Goal: Information Seeking & Learning: Learn about a topic

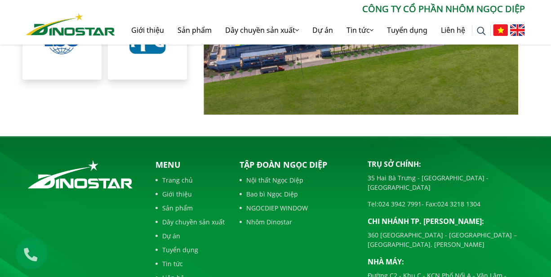
scroll to position [2084, 0]
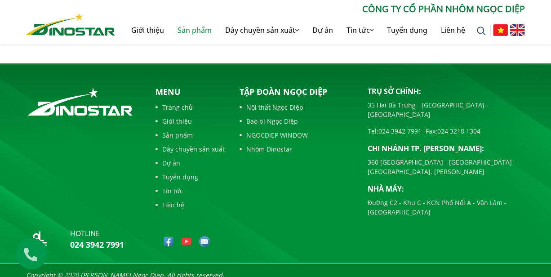
click at [193, 29] on link "Sản phẩm" at bounding box center [195, 30] width 48 height 29
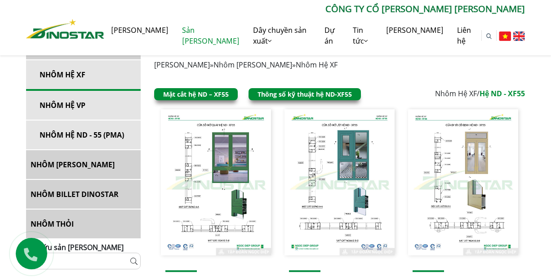
scroll to position [186, 0]
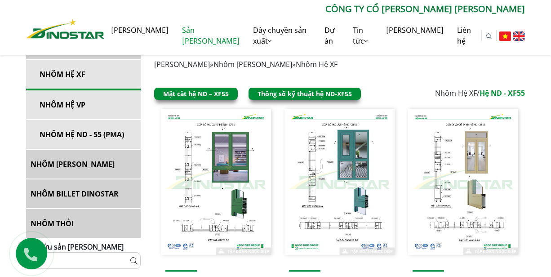
click at [95, 157] on link "NHÔM [PERSON_NAME]" at bounding box center [83, 164] width 115 height 29
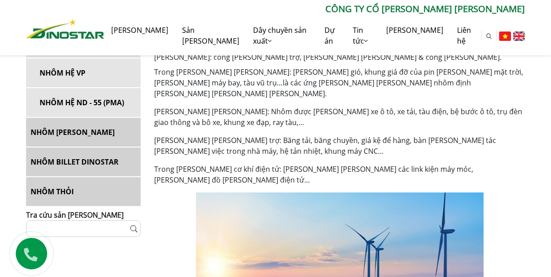
scroll to position [210, 0]
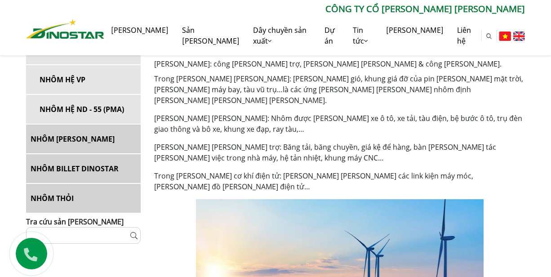
click at [82, 168] on link "NHÔM BILLET DINOSTAR" at bounding box center [83, 168] width 115 height 29
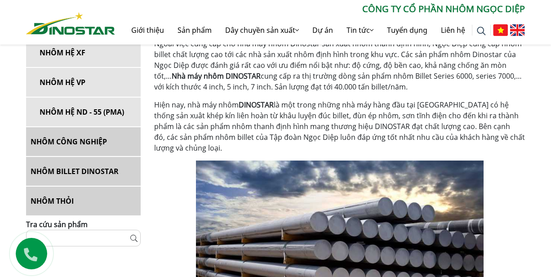
scroll to position [214, 0]
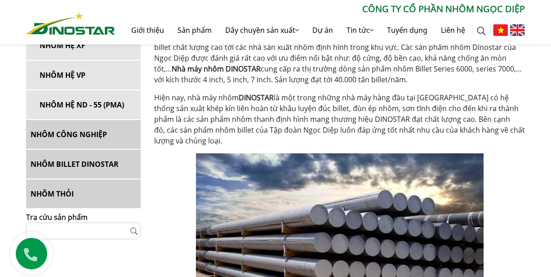
click at [60, 192] on link "NHÔM THỎI" at bounding box center [83, 193] width 115 height 29
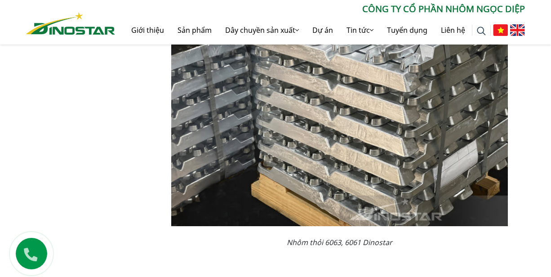
scroll to position [1473, 0]
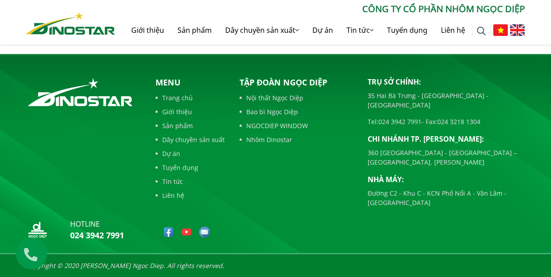
click at [177, 141] on link "Dây chuyền sản xuất" at bounding box center [190, 139] width 69 height 9
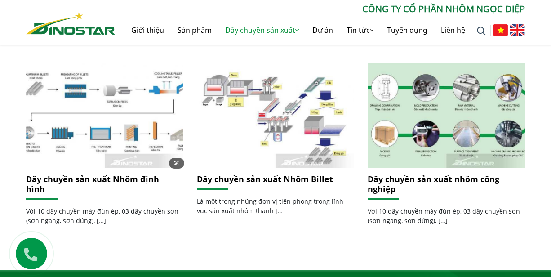
scroll to position [223, 0]
